Goal: Task Accomplishment & Management: Manage account settings

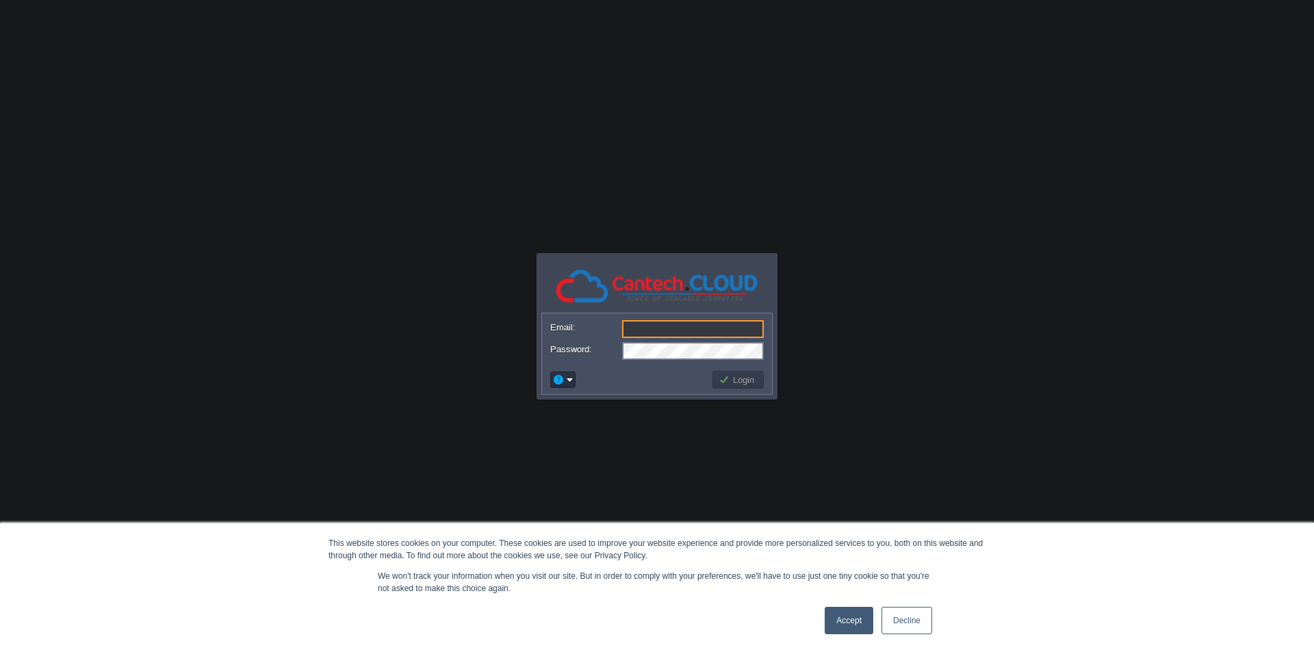
click at [849, 626] on link "Accept" at bounding box center [849, 620] width 49 height 27
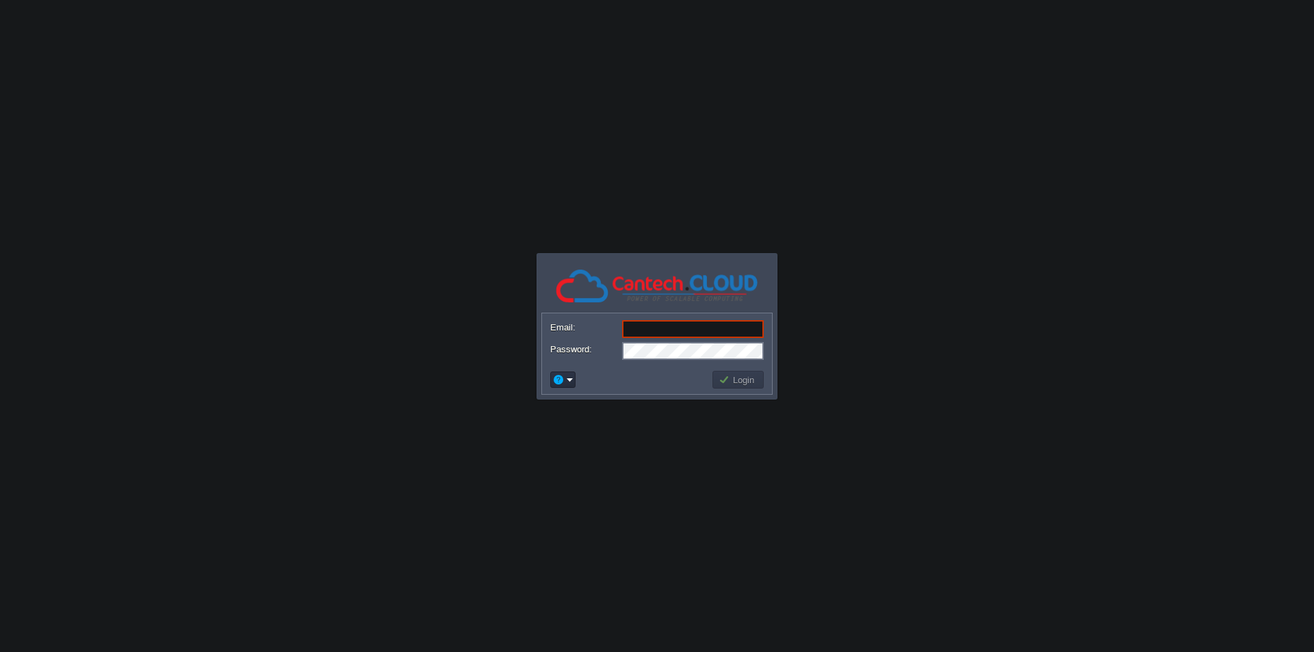
click at [677, 325] on input "Email:" at bounding box center [693, 329] width 142 height 18
paste input "sumanchellani@gmail.com"
type input "sumanchellani@gmail.com"
paste input "sumanchellani@gmail.com"
type input "sumanchellani@gmail.com"
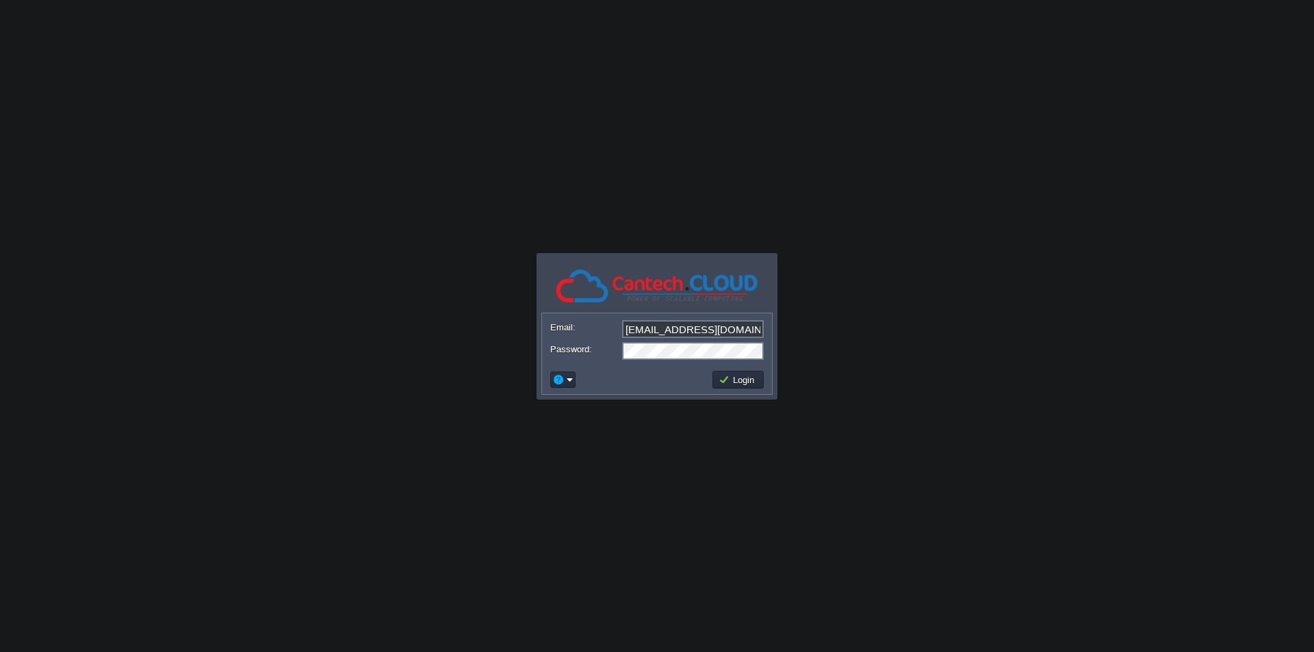
click at [612, 377] on td at bounding box center [629, 380] width 162 height 22
click at [742, 377] on button "Login" at bounding box center [739, 380] width 40 height 12
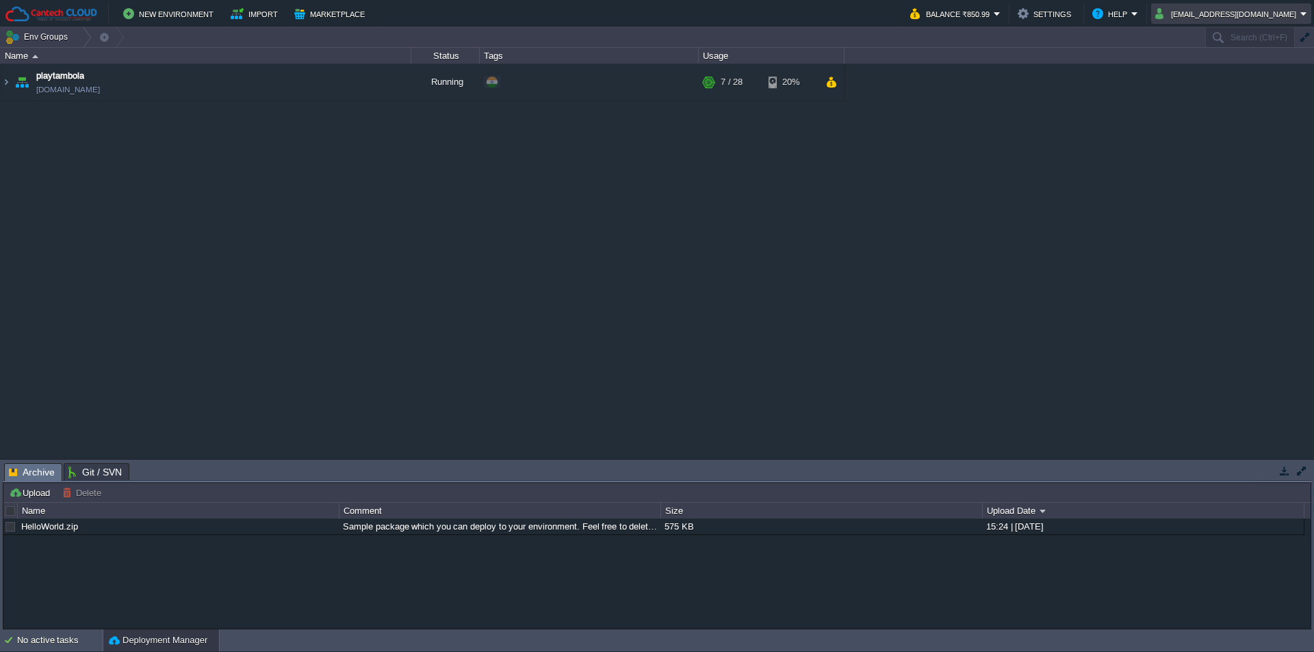
click at [1305, 15] on em "Sumanchellani@gmail.com" at bounding box center [1231, 13] width 152 height 16
click at [1209, 77] on span "Sign out" at bounding box center [1208, 72] width 33 height 10
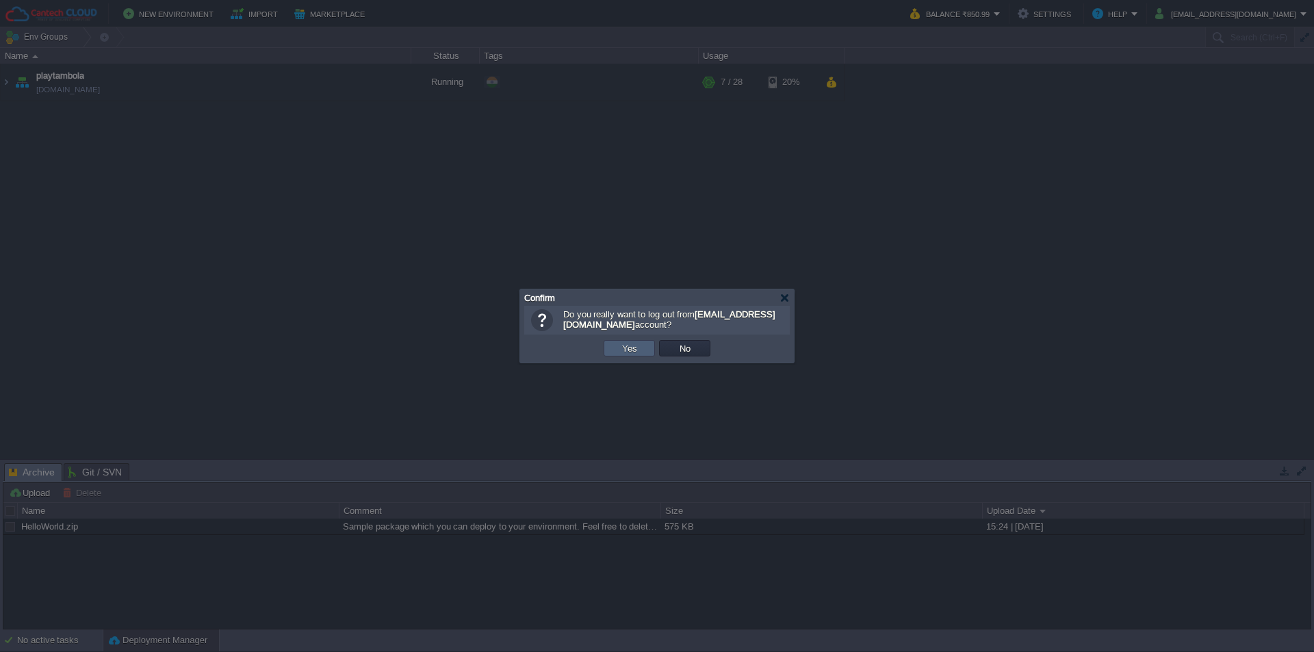
click at [630, 350] on button "Yes" at bounding box center [629, 348] width 23 height 12
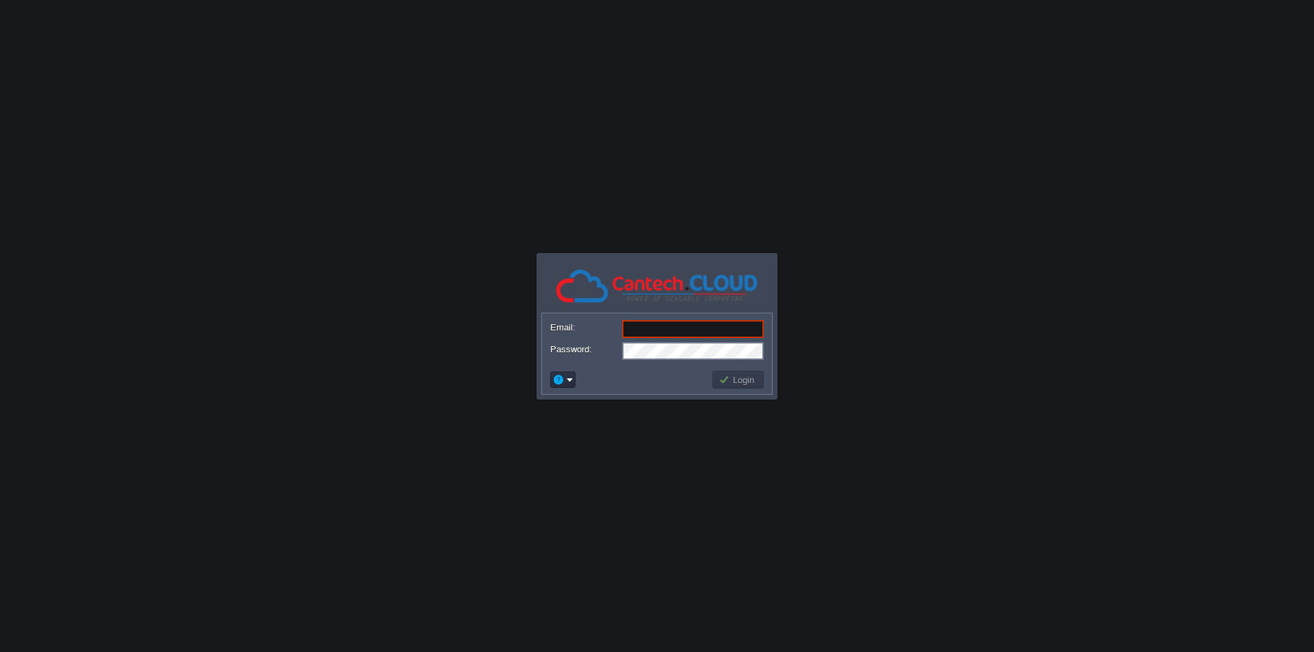
paste input "[EMAIL_ADDRESS][DOMAIN_NAME]"
type input "[EMAIL_ADDRESS][DOMAIN_NAME]"
click at [676, 475] on body "Application Platform v.8.10.2 Email: sumanchellani@gmail.com Password: Login" at bounding box center [657, 326] width 1314 height 652
click at [743, 381] on button "Login" at bounding box center [739, 380] width 40 height 12
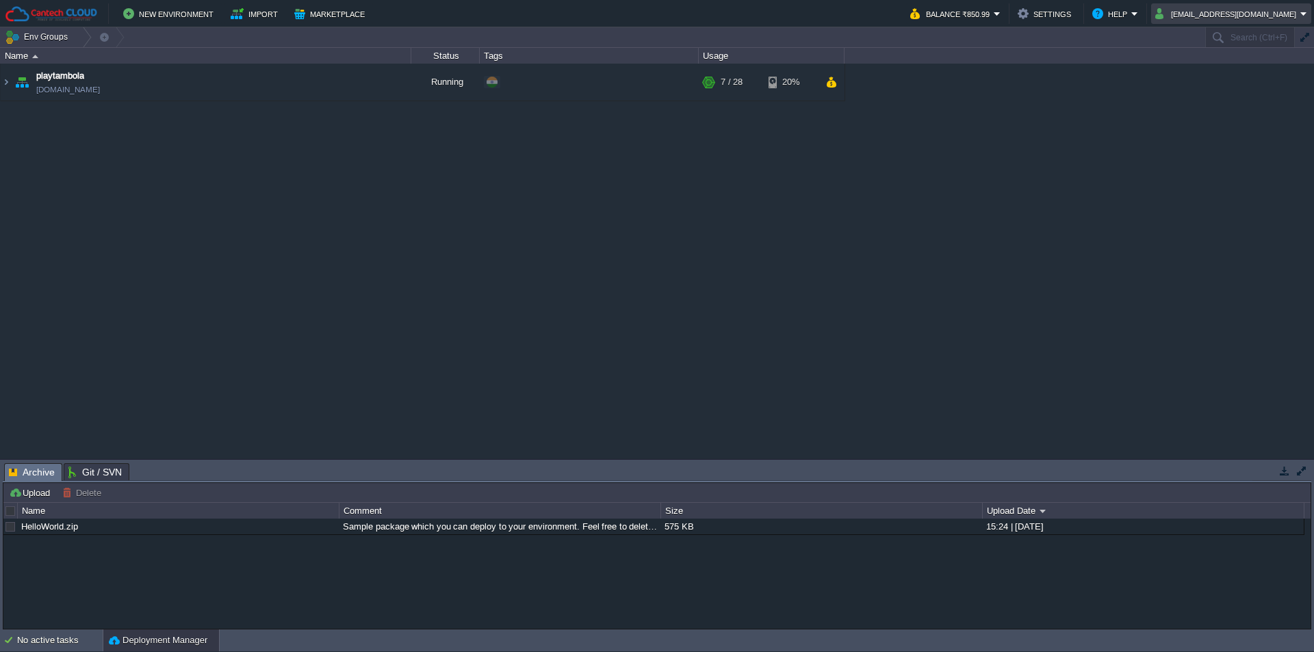
click at [1303, 14] on em "Sumanchellani@gmail.com" at bounding box center [1231, 13] width 152 height 16
click at [1226, 69] on link "Sign out" at bounding box center [1241, 72] width 135 height 15
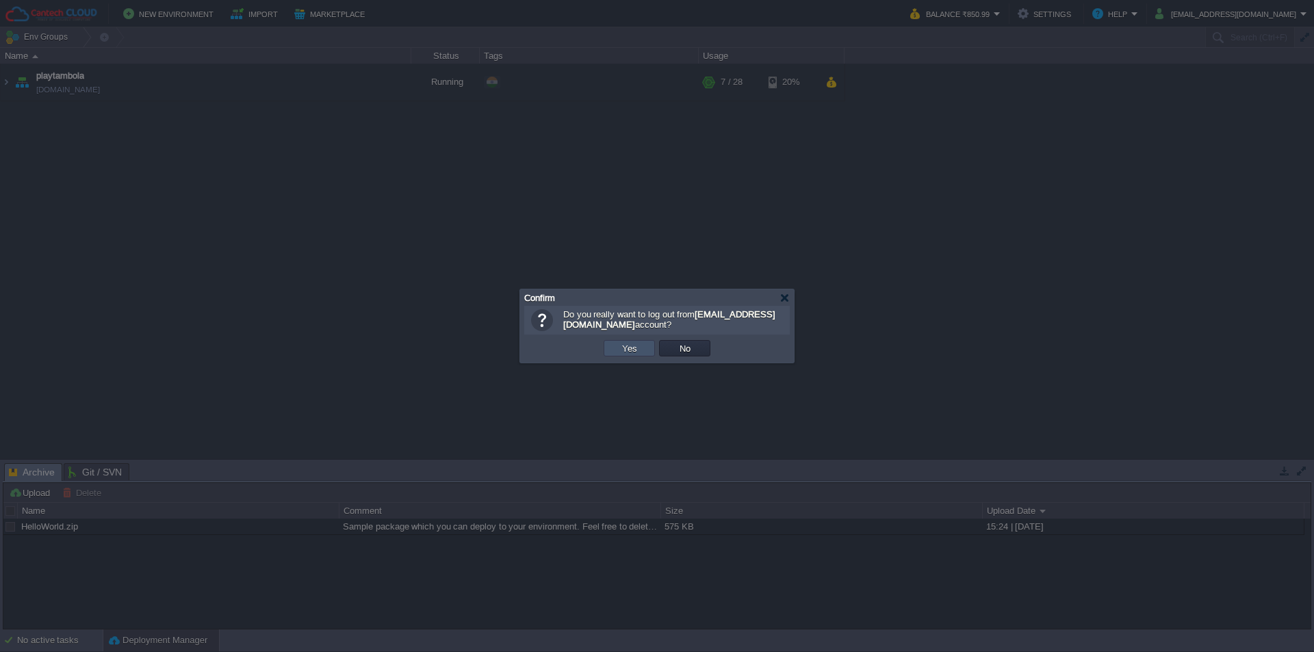
click at [624, 348] on button "Yes" at bounding box center [629, 348] width 23 height 12
